Goal: Transaction & Acquisition: Subscribe to service/newsletter

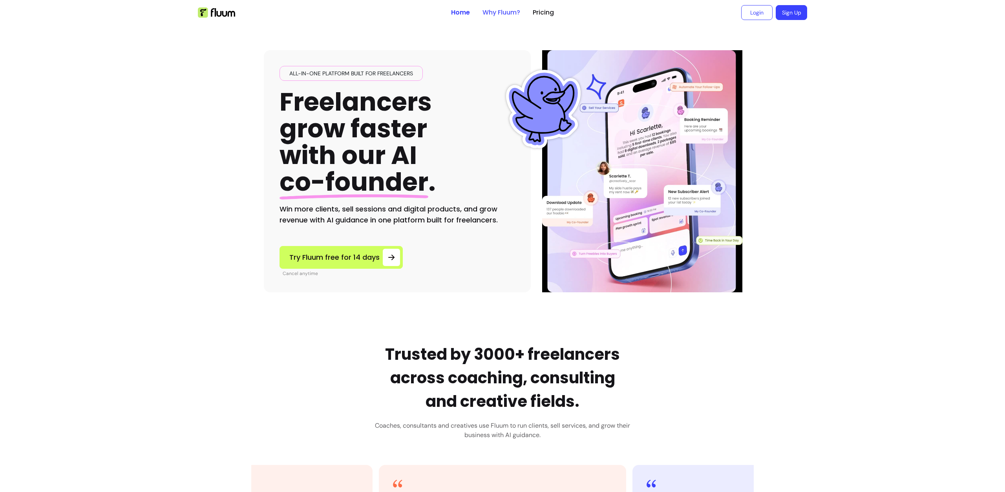
click at [483, 13] on link "Why Fluum?" at bounding box center [502, 12] width 38 height 9
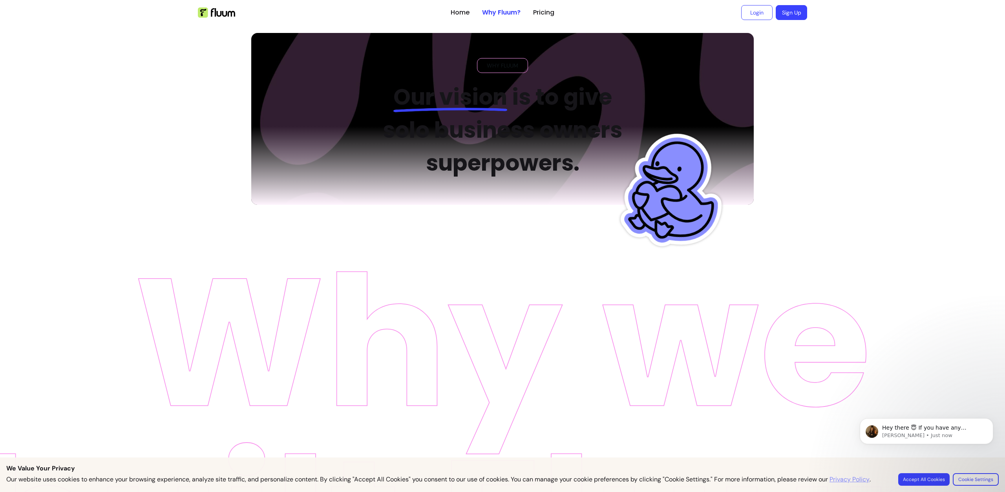
click at [205, 13] on img at bounding box center [216, 12] width 37 height 10
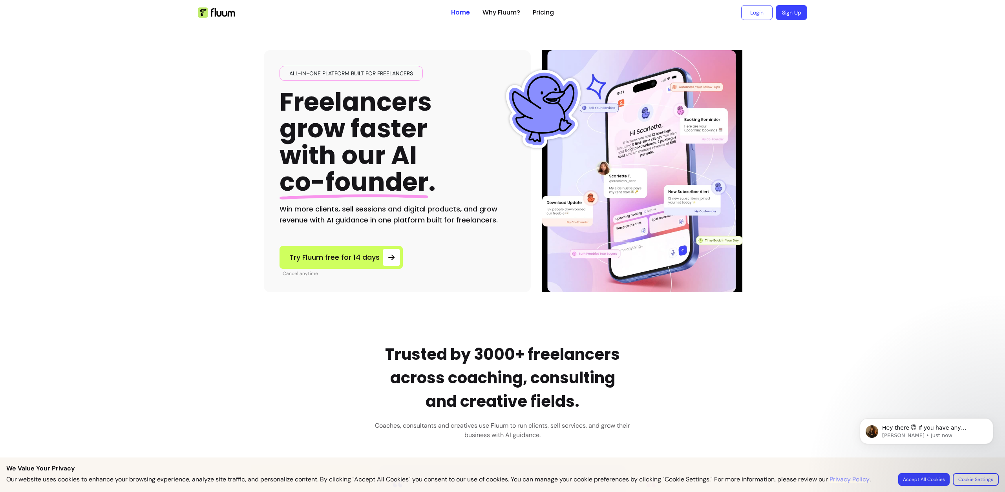
click at [798, 9] on link "Sign Up" at bounding box center [791, 12] width 31 height 15
